Goal: Task Accomplishment & Management: Manage account settings

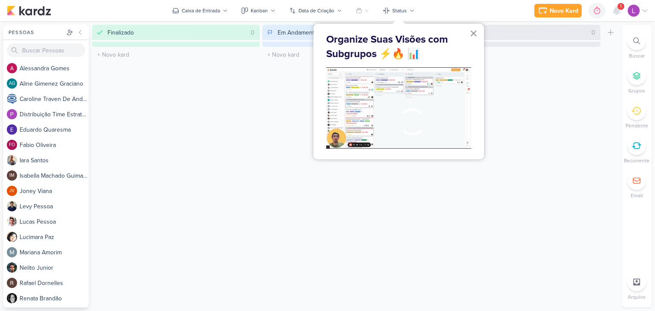
click at [474, 33] on button "×" at bounding box center [474, 33] width 8 height 14
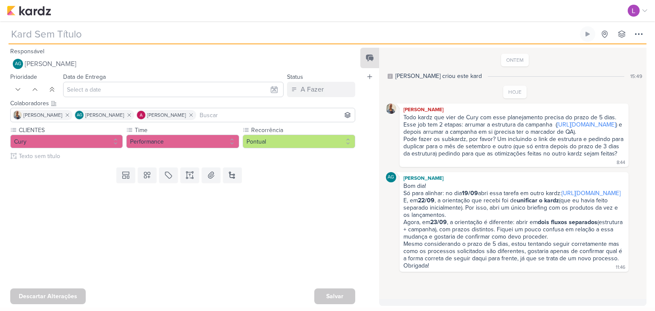
type input "3109191_CURY_PLANEJAMENTO_OUTUBRO_V2"
type input "24 de setembro de 2025 às 23:59"
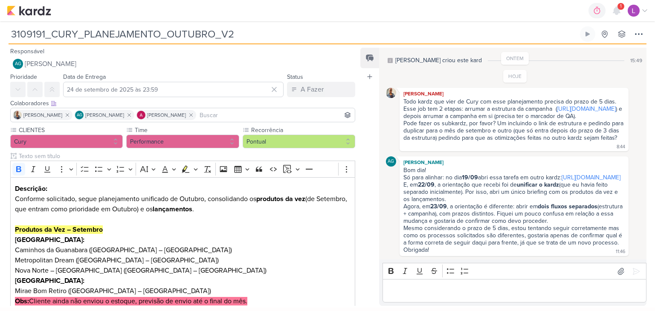
scroll to position [50, 0]
drag, startPoint x: 434, startPoint y: 86, endPoint x: 389, endPoint y: 54, distance: 54.7
click at [557, 105] on link "[URL][DOMAIN_NAME]" at bounding box center [586, 108] width 59 height 7
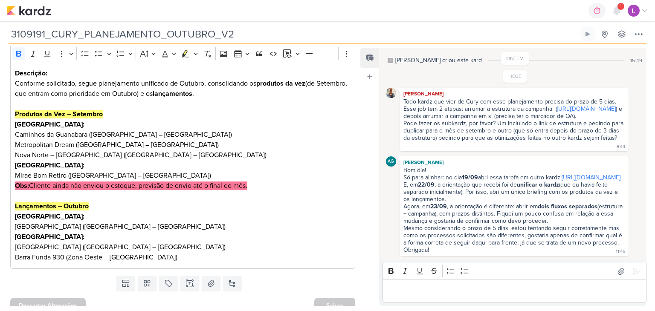
scroll to position [97, 0]
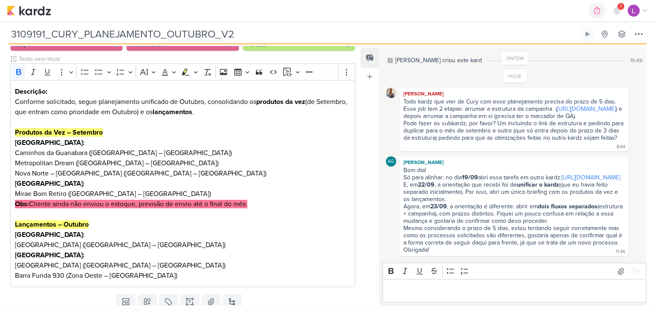
drag, startPoint x: 646, startPoint y: 161, endPoint x: 649, endPoint y: 170, distance: 9.2
click at [649, 170] on div "Responsável AG [PERSON_NAME] Nenhum contato encontrado create new contact Novo …" at bounding box center [327, 176] width 655 height 264
drag, startPoint x: 646, startPoint y: 122, endPoint x: 645, endPoint y: 135, distance: 13.7
click at [645, 135] on div "ONTEM [PERSON_NAME] criou este kard 15:49 HOJE [PERSON_NAME]" at bounding box center [513, 177] width 268 height 259
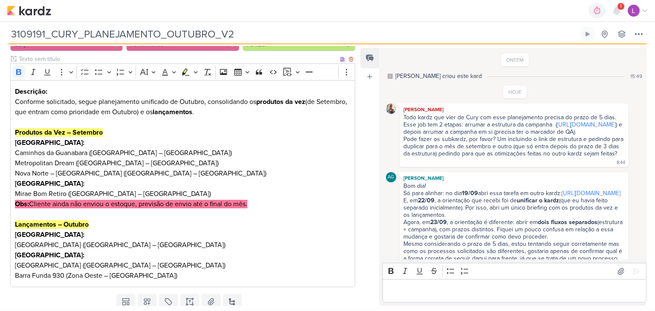
scroll to position [0, 0]
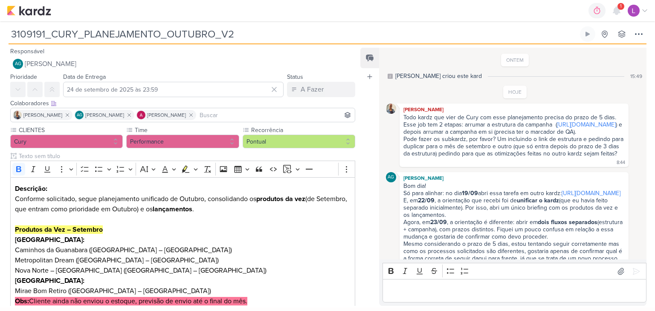
click at [634, 10] on img at bounding box center [634, 11] width 12 height 12
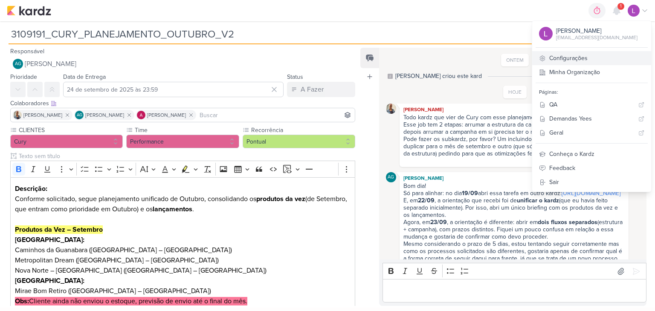
click at [586, 55] on link "Configurações" at bounding box center [592, 58] width 119 height 14
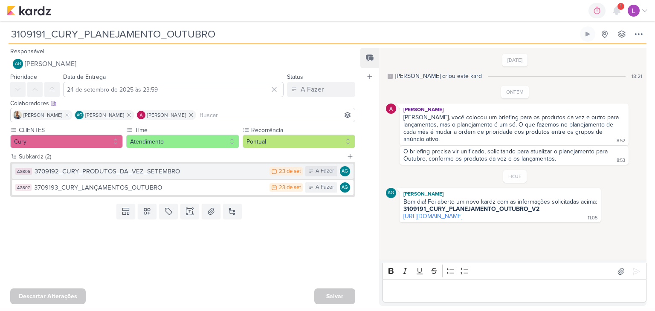
click at [294, 170] on div "23 de set" at bounding box center [290, 172] width 22 height 6
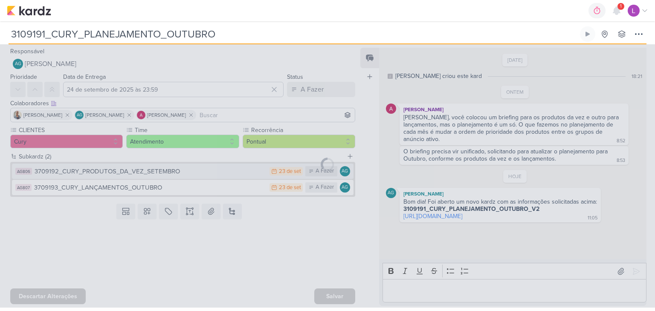
type input "3709192_CURY_PRODUTOS_DA_VEZ_SETEMBRO"
type input "23 de setembro de 2025 às 23:59"
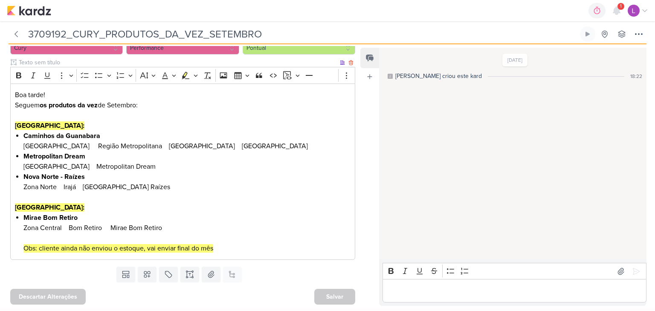
scroll to position [9, 0]
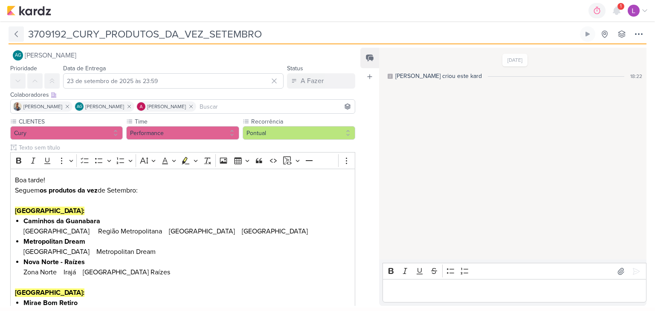
click at [17, 35] on icon at bounding box center [16, 34] width 9 height 9
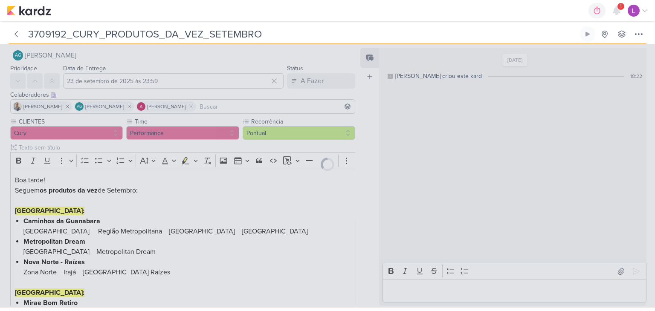
type input "3109191_CURY_PLANEJAMENTO_OUTUBRO"
type input "24 de setembro de 2025 às 23:59"
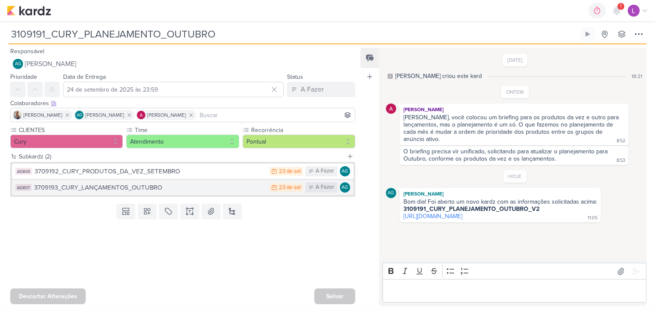
click at [244, 188] on div "3709193_CURY_LANÇAMENTOS_OUTUBRO" at bounding box center [149, 188] width 231 height 10
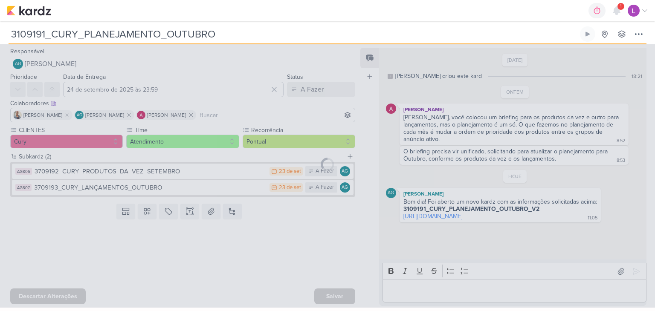
type input "3709193_CURY_LANÇAMENTOS_OUTUBRO"
type input "23 de setembro de 2025 às 23:59"
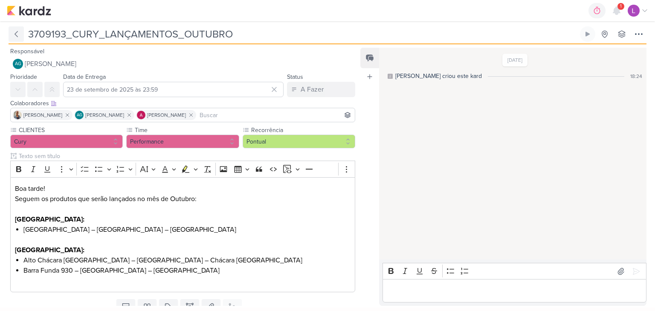
click at [17, 32] on icon at bounding box center [16, 34] width 9 height 9
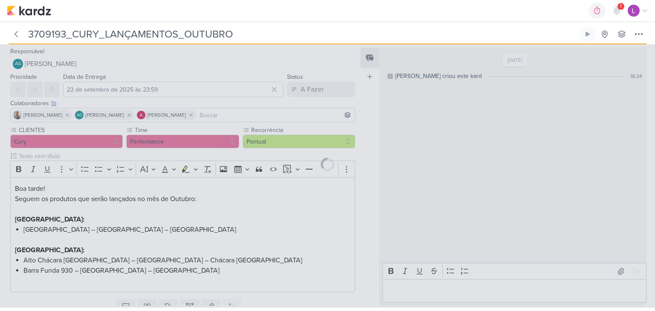
type input "3109191_CURY_PLANEJAMENTO_OUTUBRO"
type input "24 de setembro de 2025 às 23:59"
